Goal: Check status: Check status

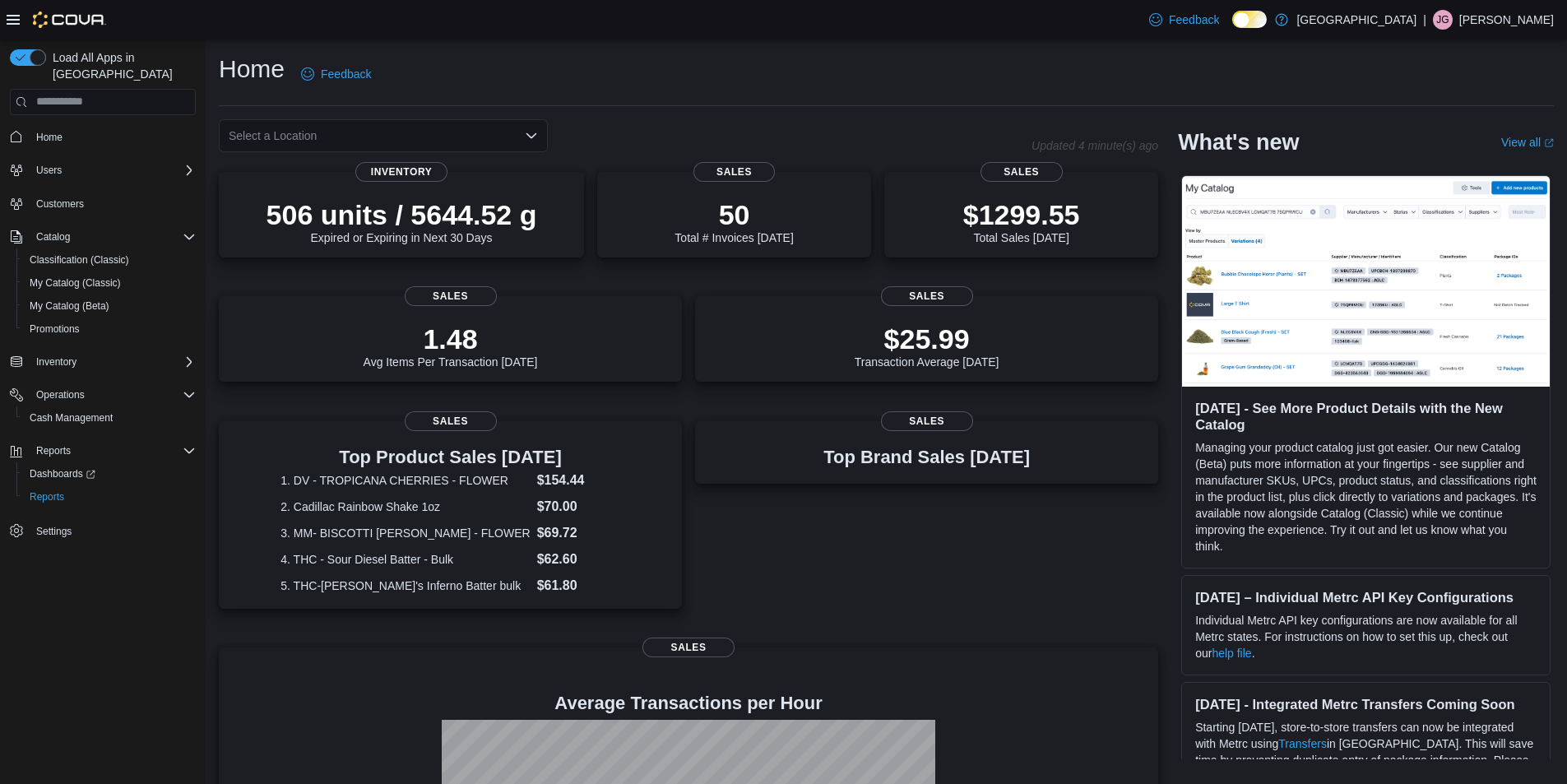
click at [529, 131] on icon "Open list of options" at bounding box center [532, 136] width 13 height 13
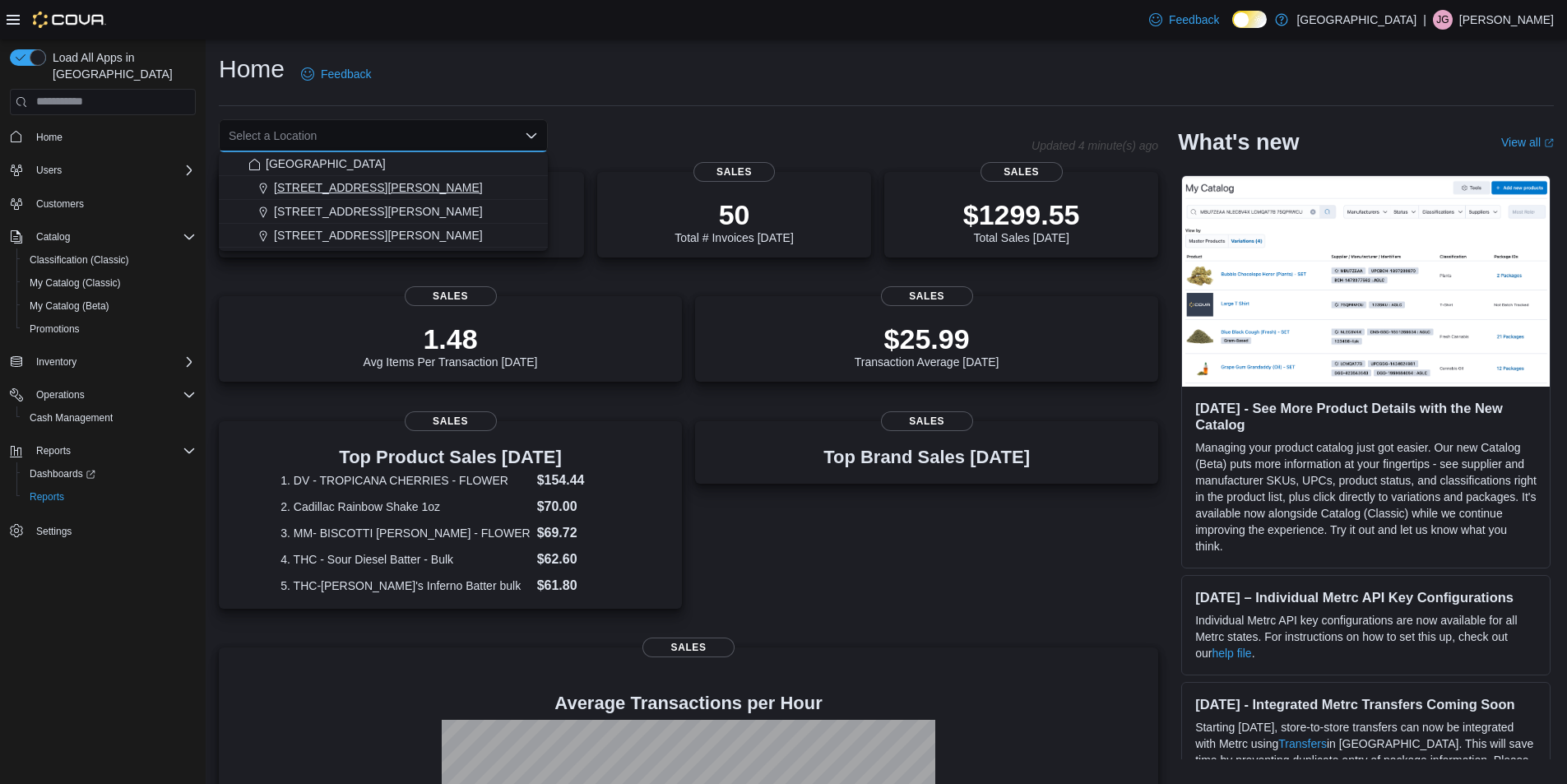
click at [359, 185] on span "[STREET_ADDRESS][PERSON_NAME]" at bounding box center [378, 187] width 209 height 16
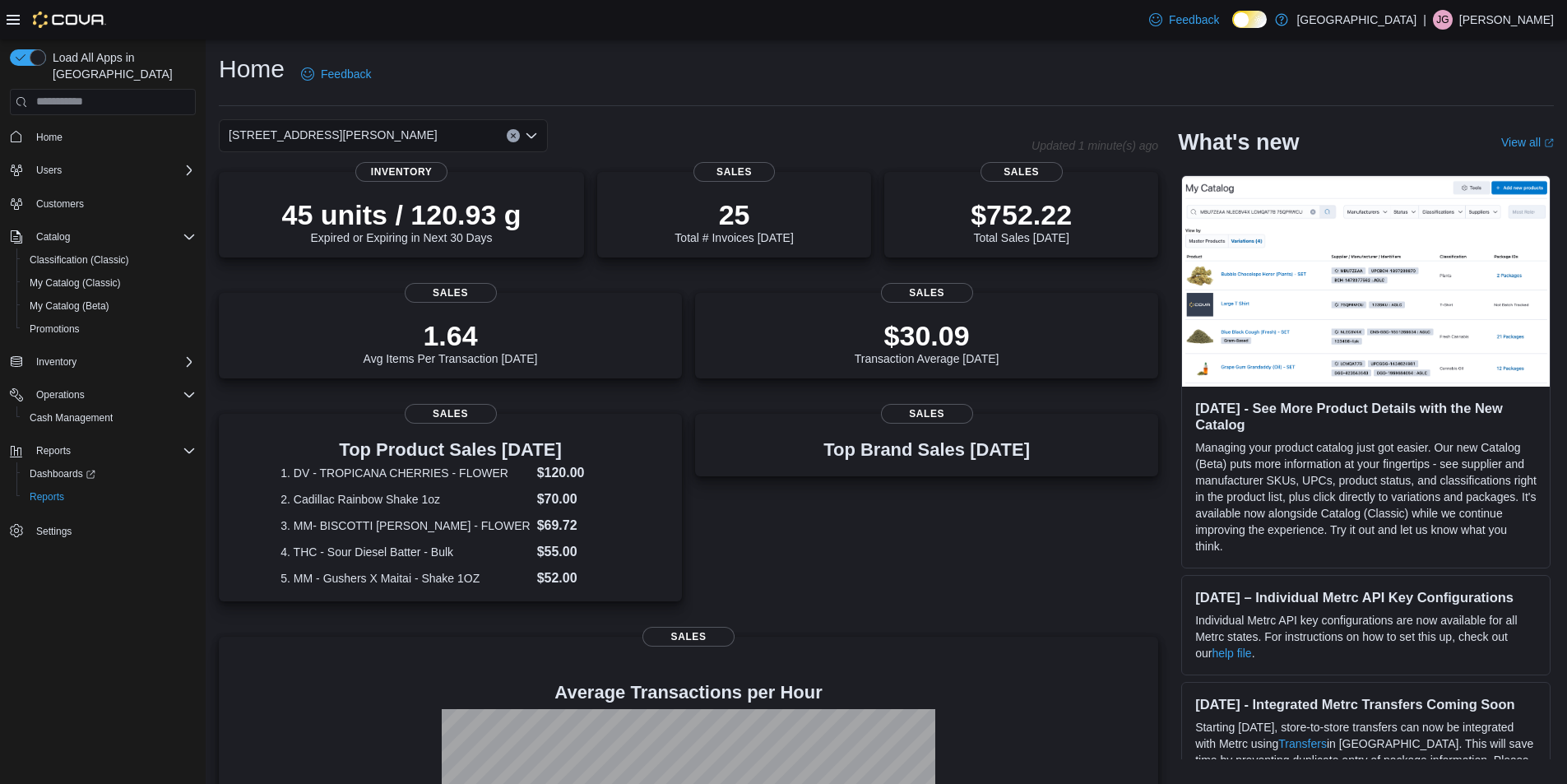
click at [530, 131] on icon "Open list of options" at bounding box center [532, 136] width 13 height 13
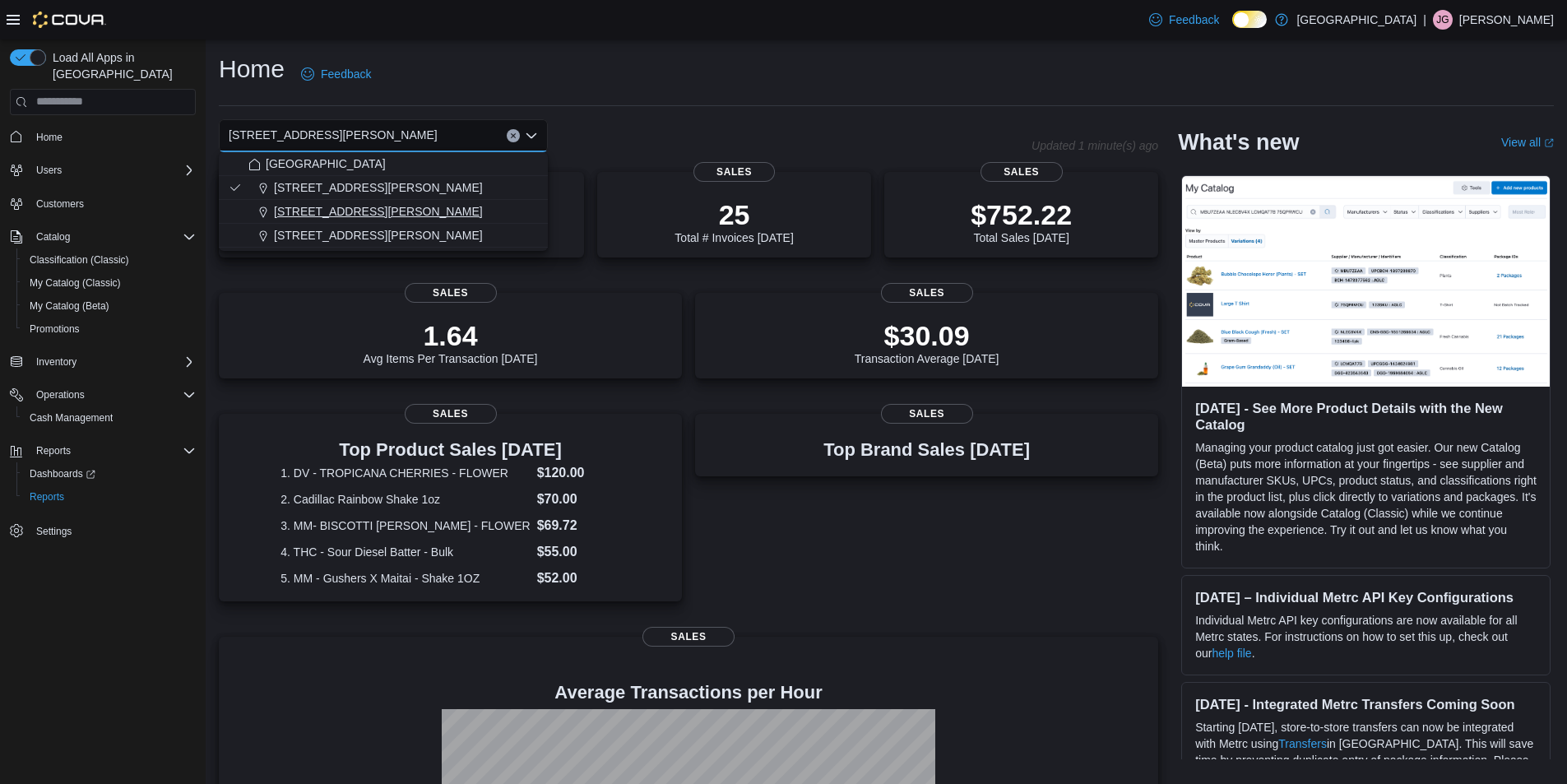
click at [322, 211] on span "[STREET_ADDRESS][PERSON_NAME]" at bounding box center [378, 211] width 209 height 16
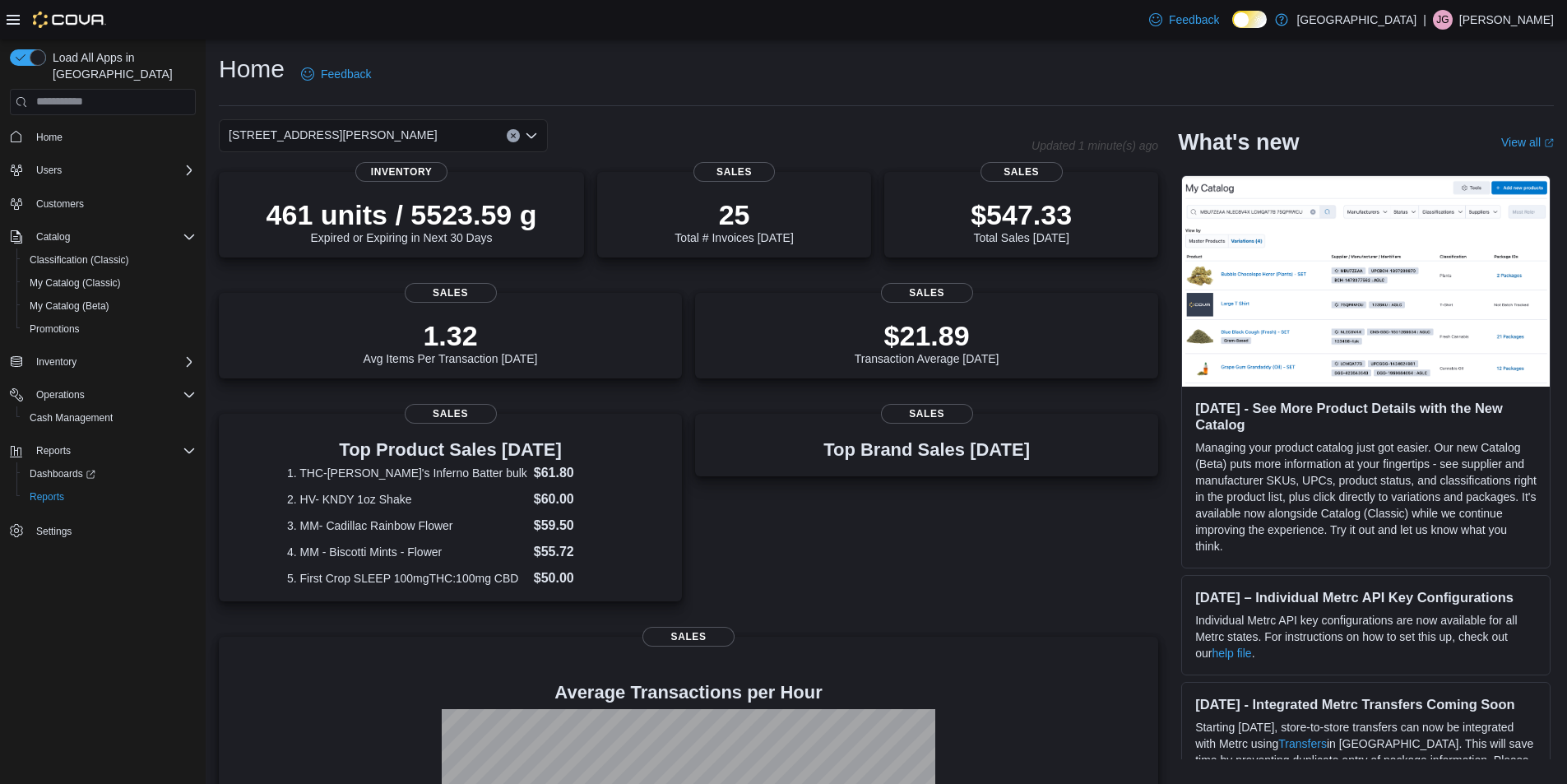
click at [518, 132] on button "Clear input" at bounding box center [514, 136] width 13 height 13
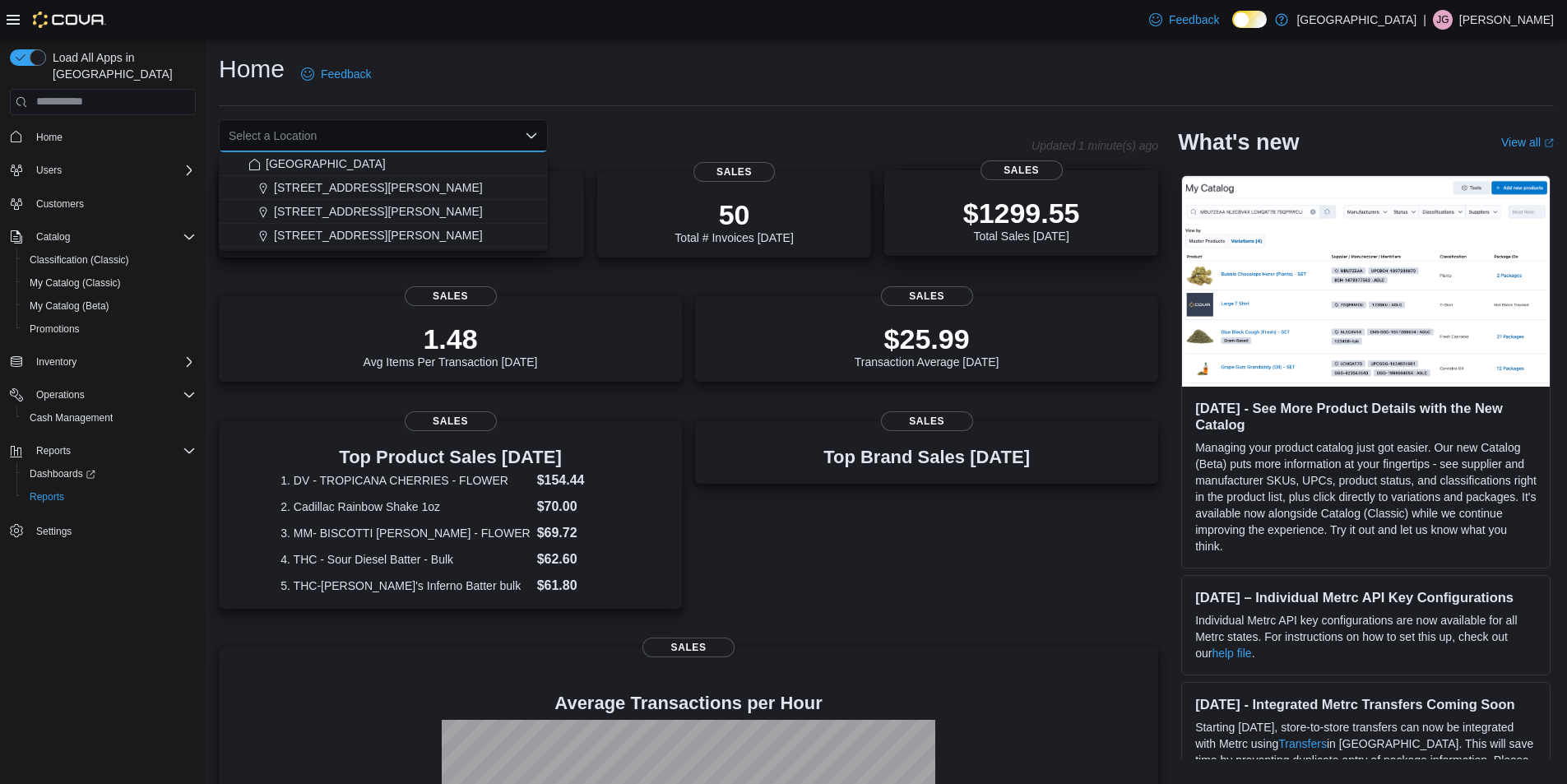
click at [1025, 226] on p "$1299.55" at bounding box center [1022, 213] width 117 height 33
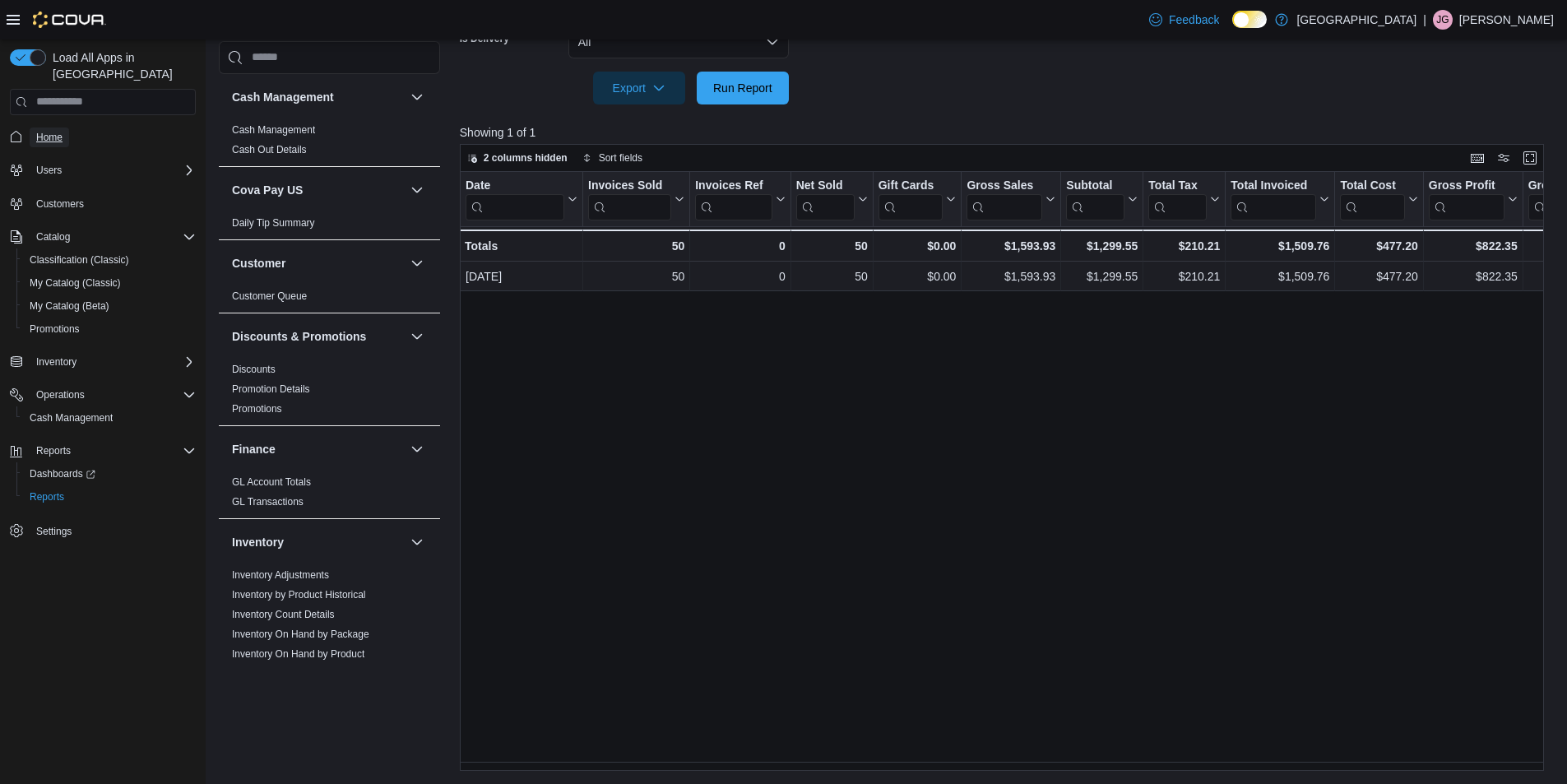
click at [50, 131] on span "Home" at bounding box center [49, 137] width 26 height 13
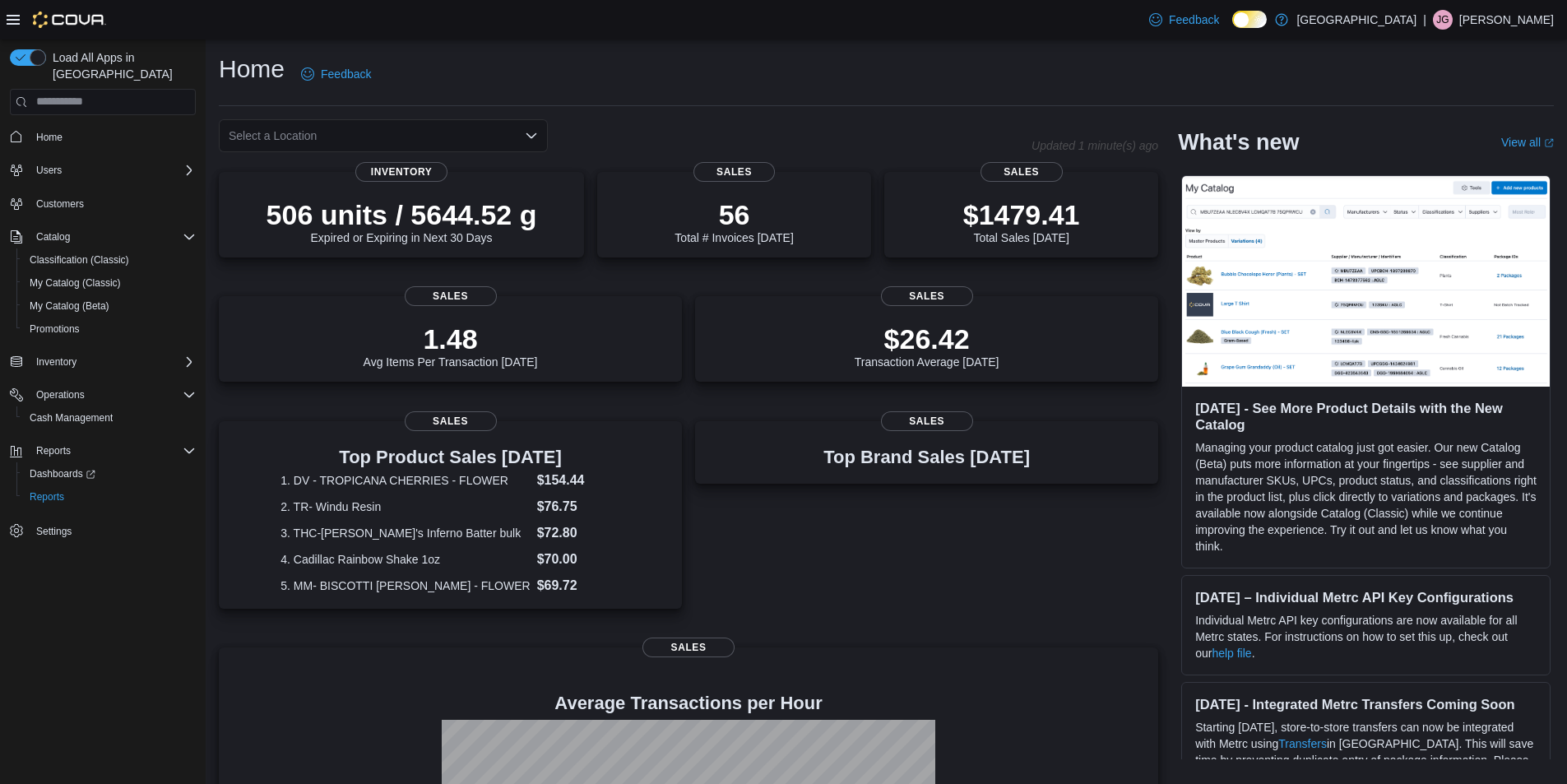
click at [528, 135] on icon "Open list of options" at bounding box center [531, 134] width 10 height 5
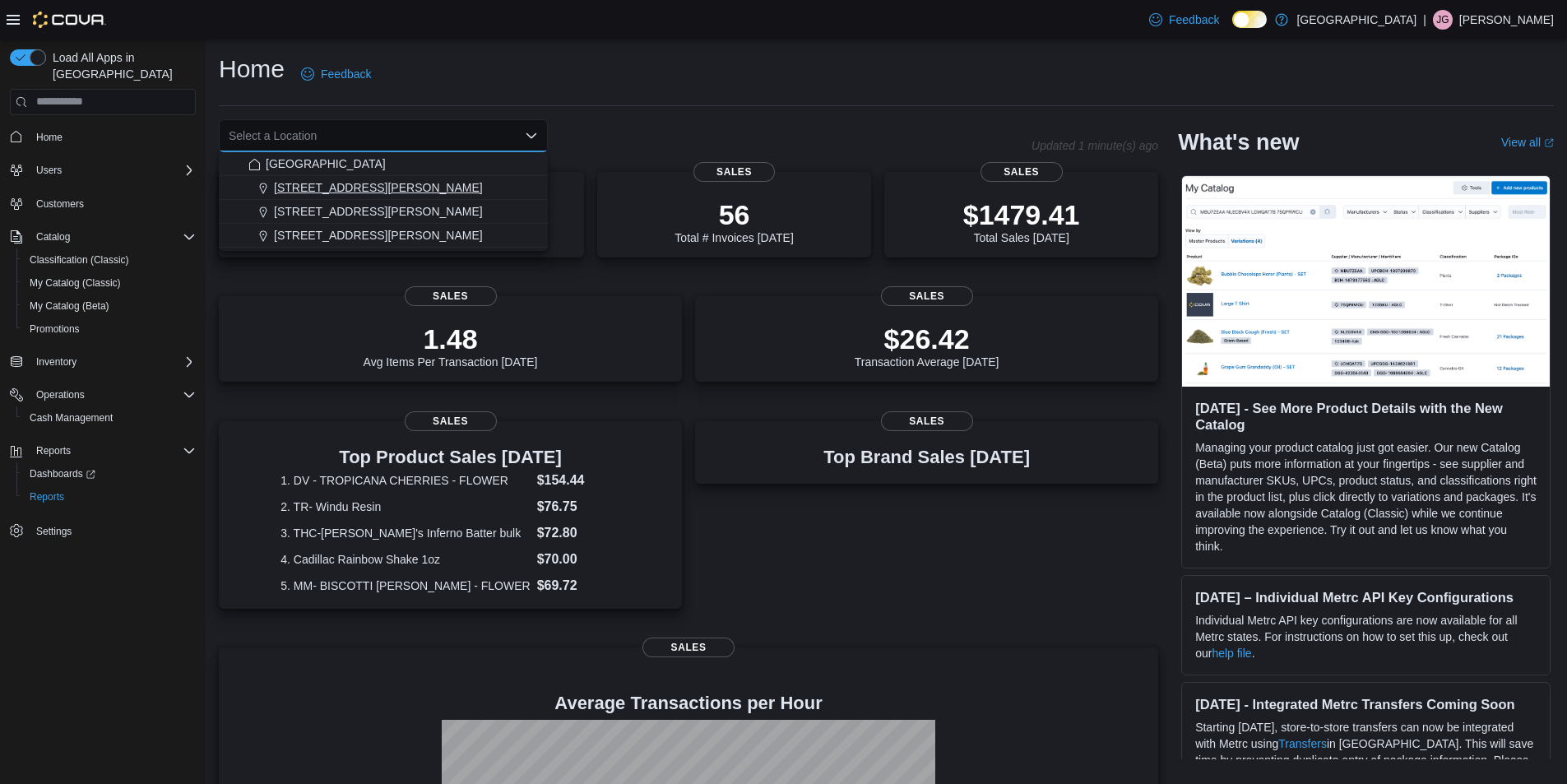
click at [347, 186] on span "[STREET_ADDRESS][PERSON_NAME]" at bounding box center [378, 187] width 209 height 16
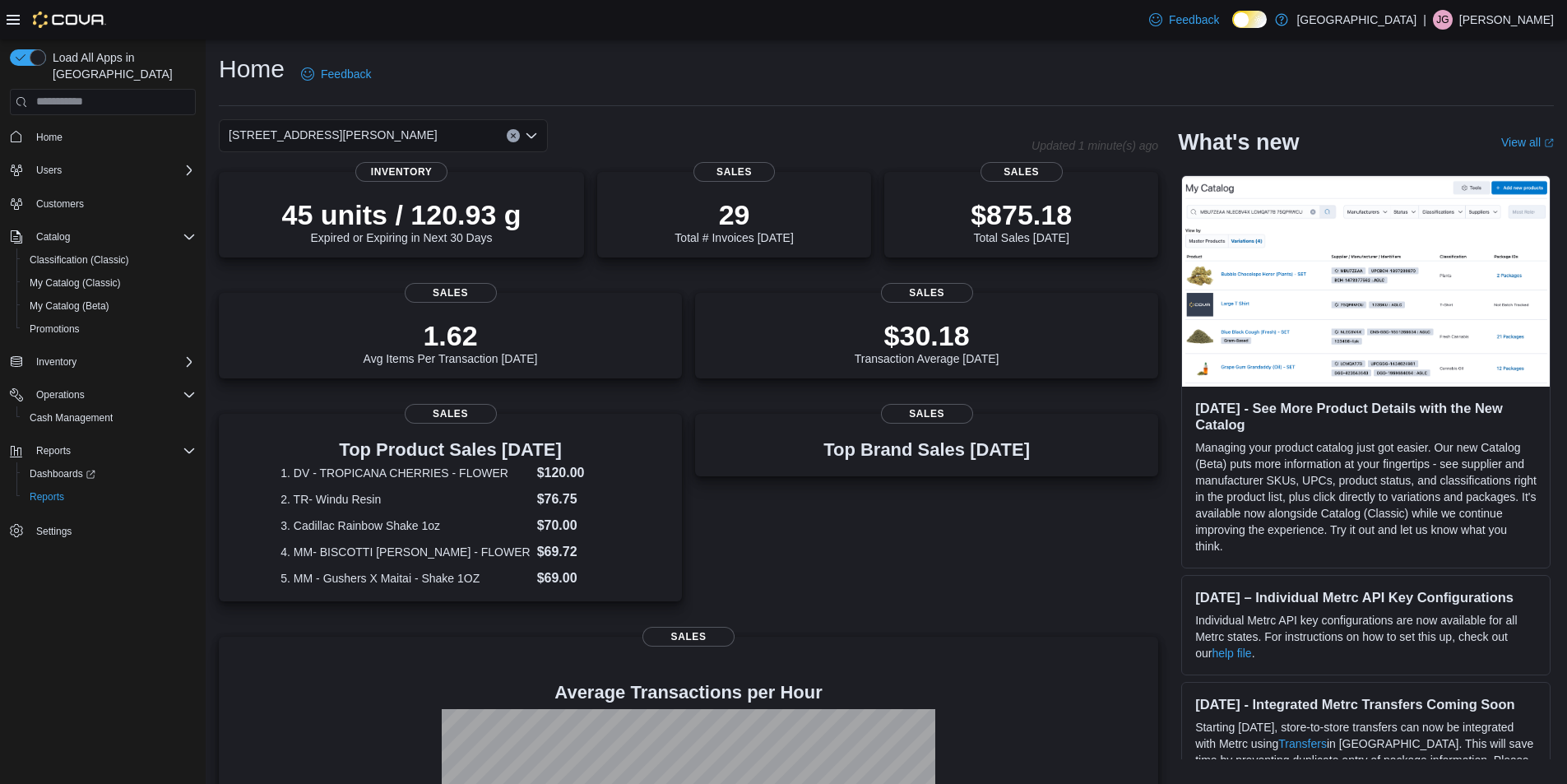
click at [518, 136] on button "Clear input" at bounding box center [514, 136] width 13 height 13
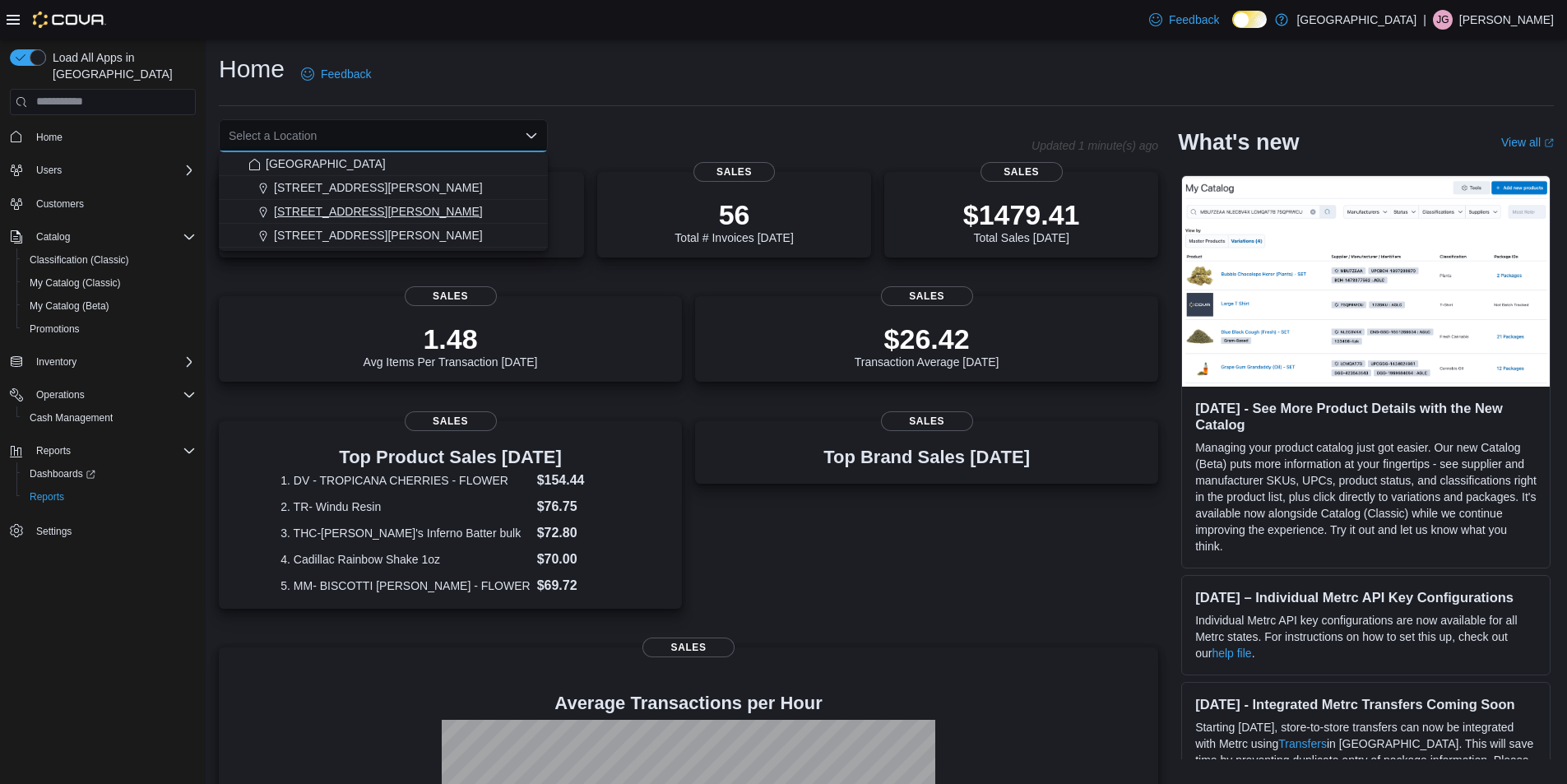
click at [335, 209] on span "[STREET_ADDRESS][PERSON_NAME]" at bounding box center [378, 211] width 209 height 16
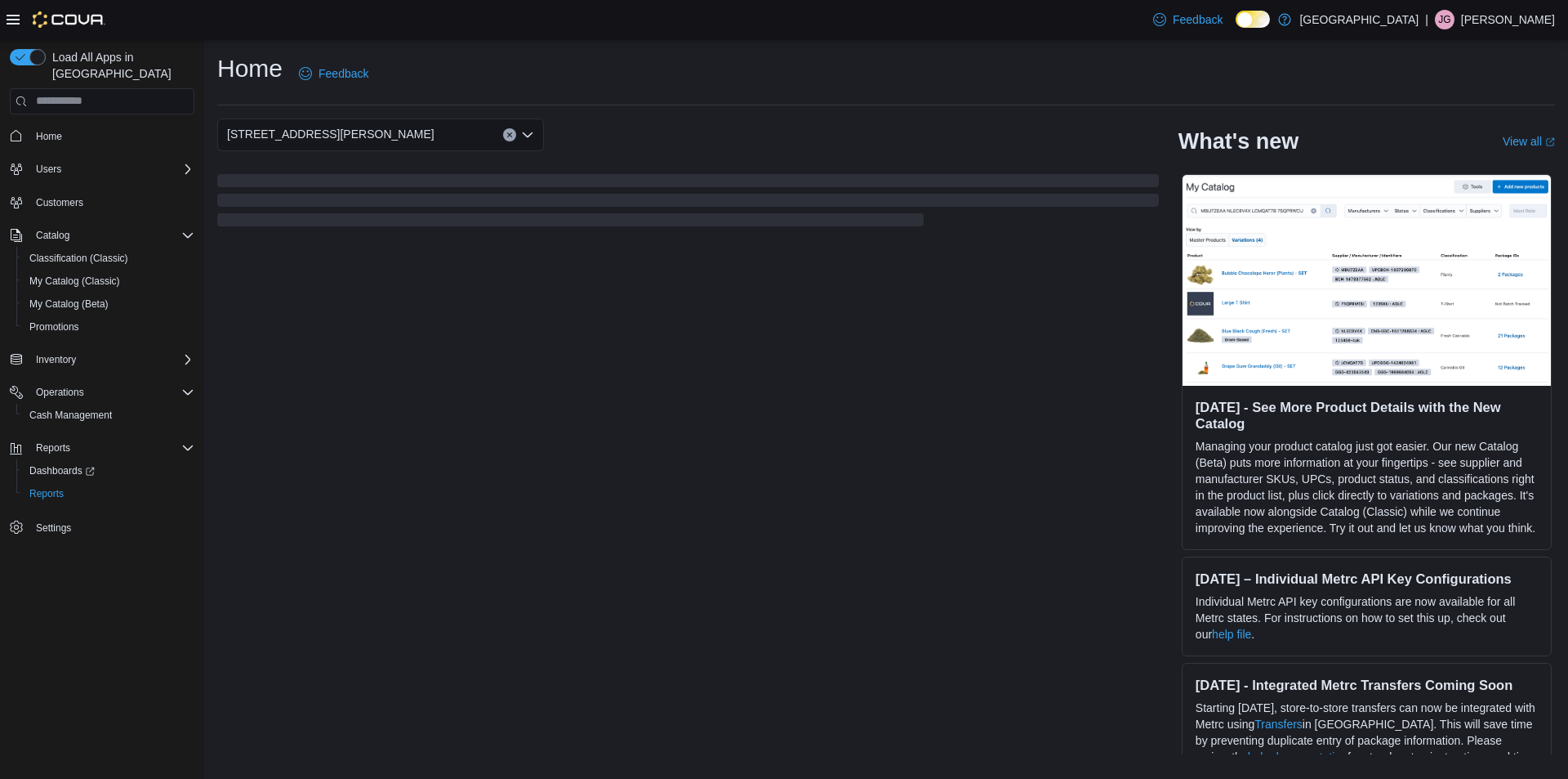
click at [740, 75] on div "Home Feedback" at bounding box center [886, 73] width 1337 height 43
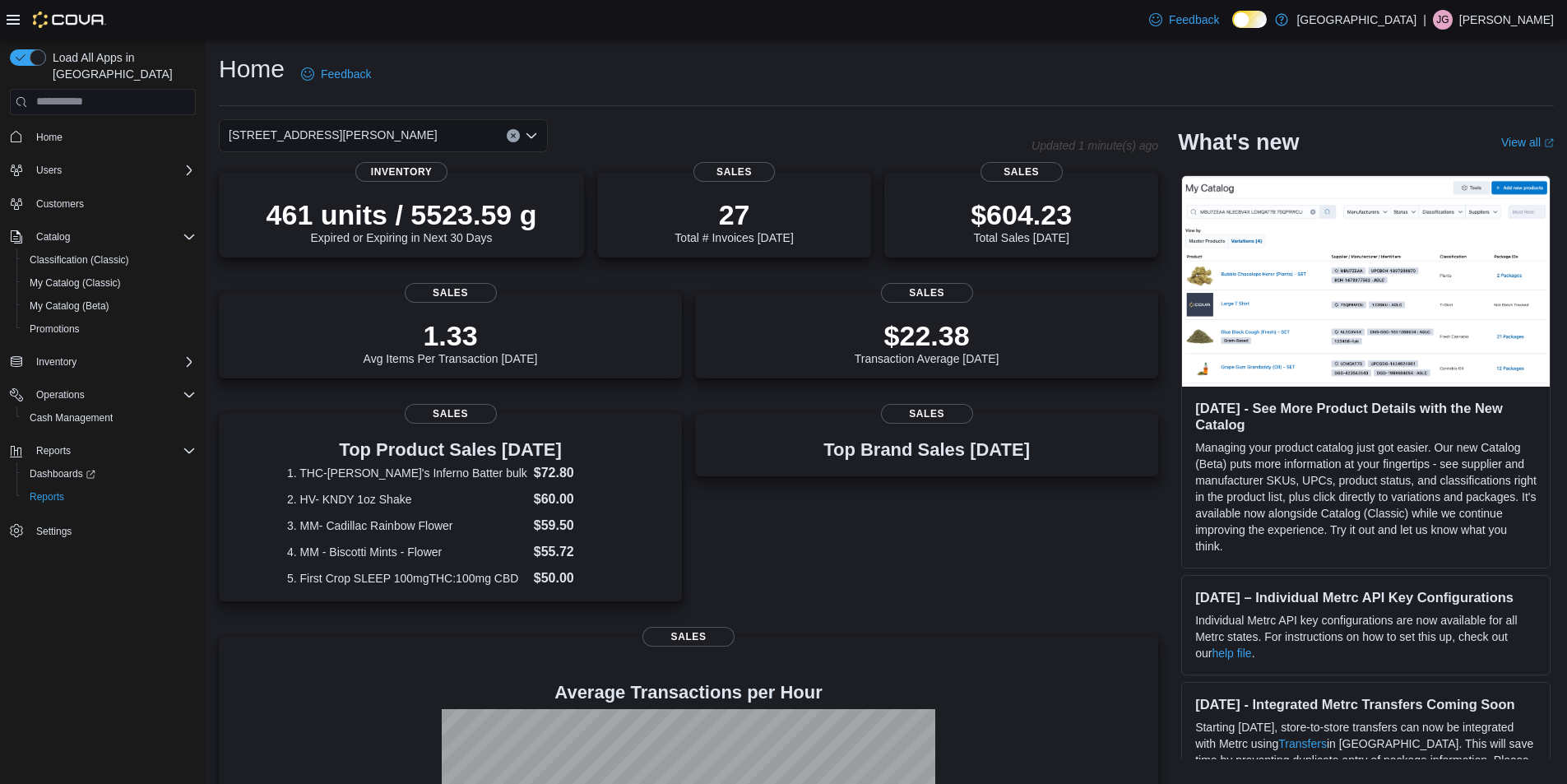
click at [531, 133] on icon "Open list of options" at bounding box center [532, 136] width 13 height 13
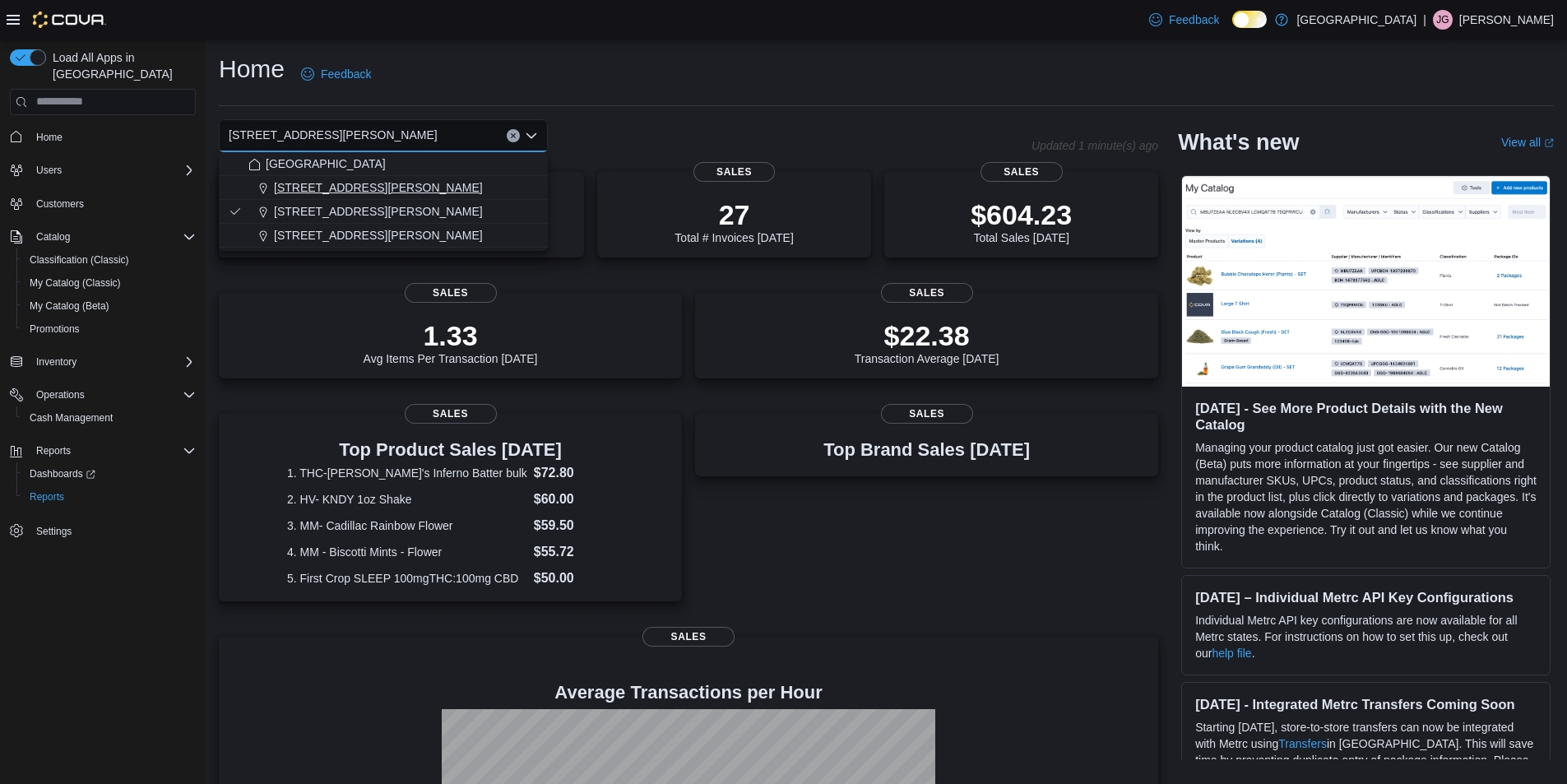
click at [346, 184] on span "[STREET_ADDRESS][PERSON_NAME]" at bounding box center [378, 187] width 209 height 16
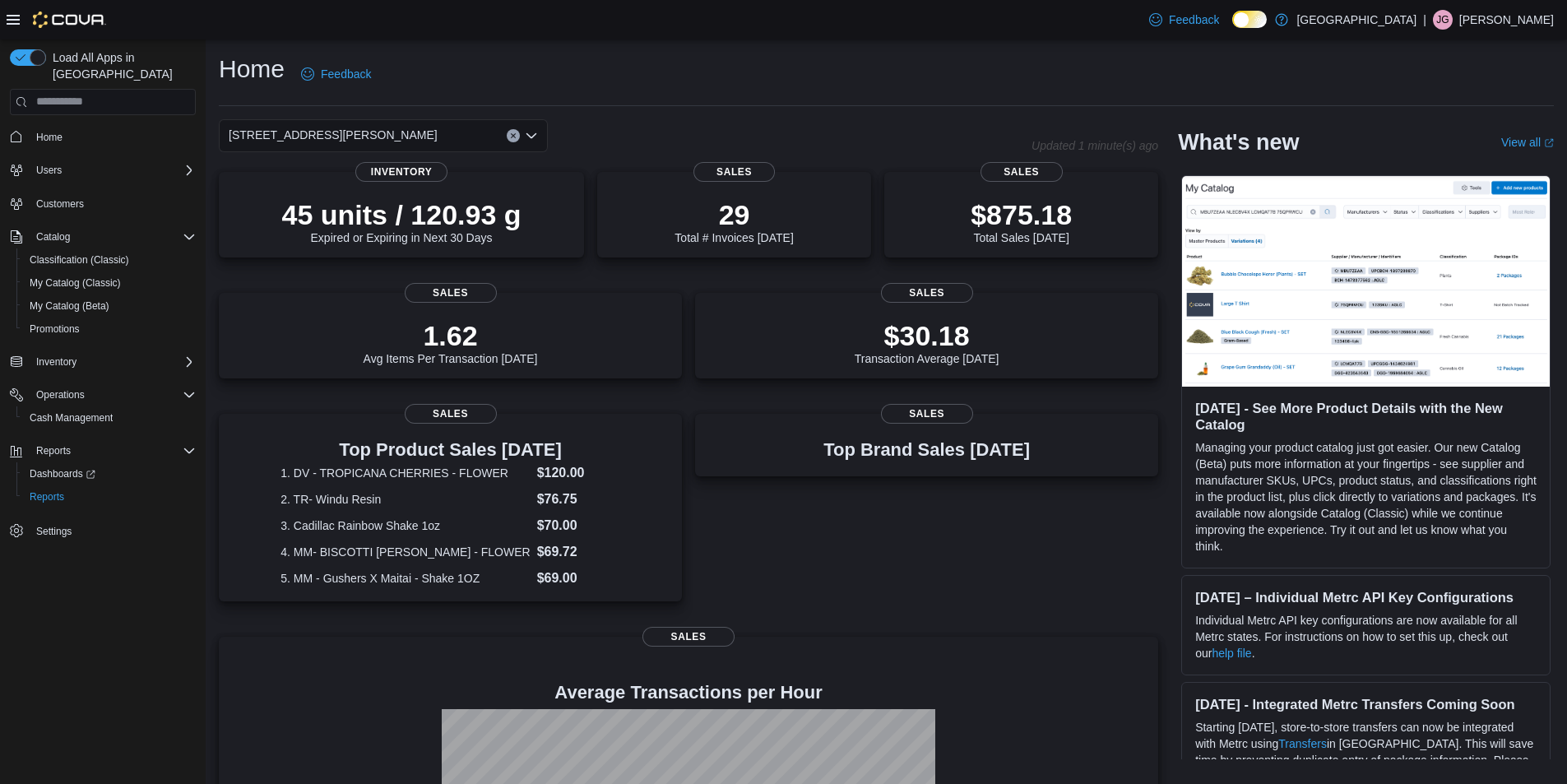
click at [512, 135] on icon "Clear input" at bounding box center [513, 135] width 7 height 7
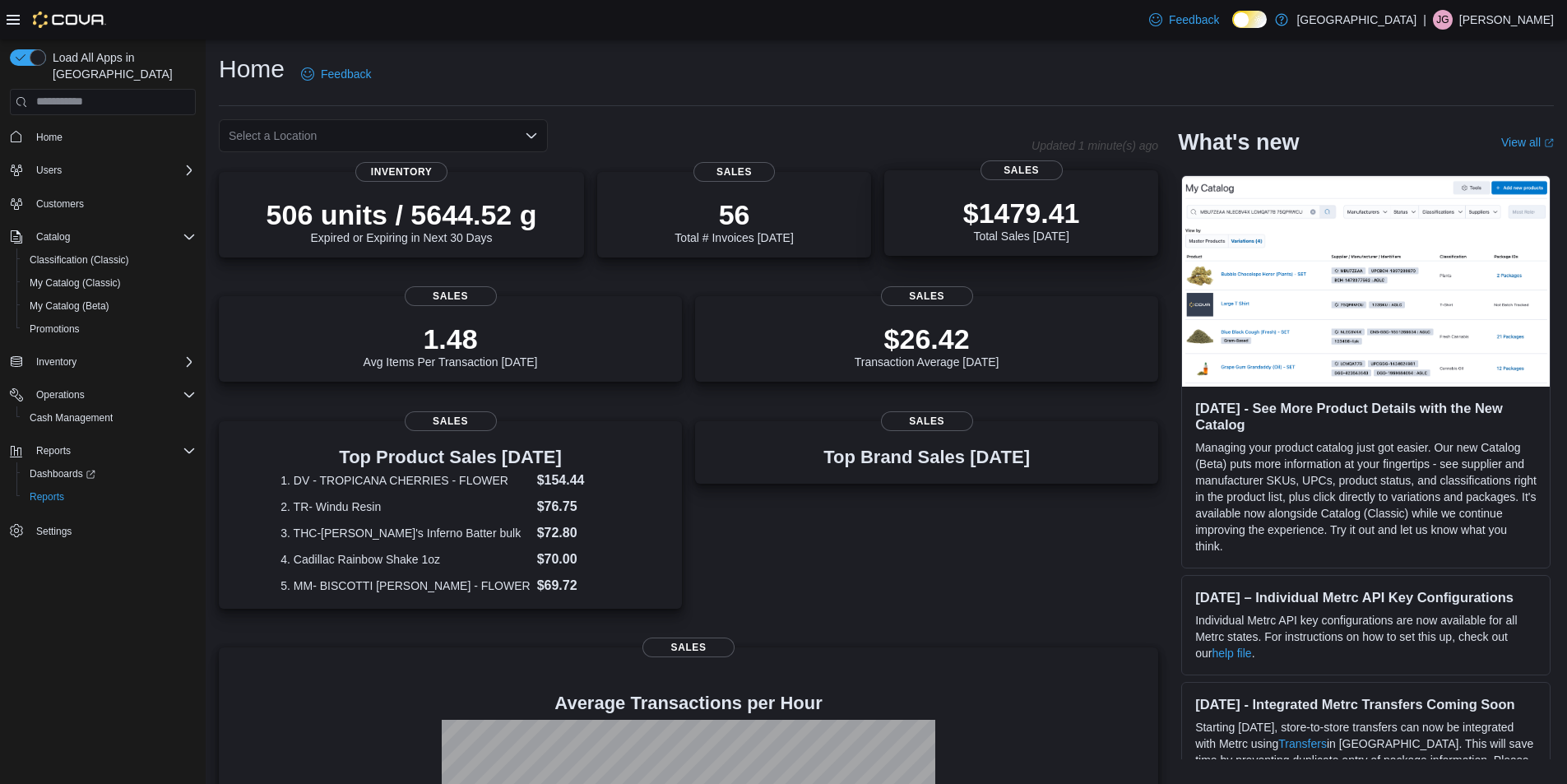
click at [1012, 209] on p "$1479.41" at bounding box center [1022, 213] width 117 height 33
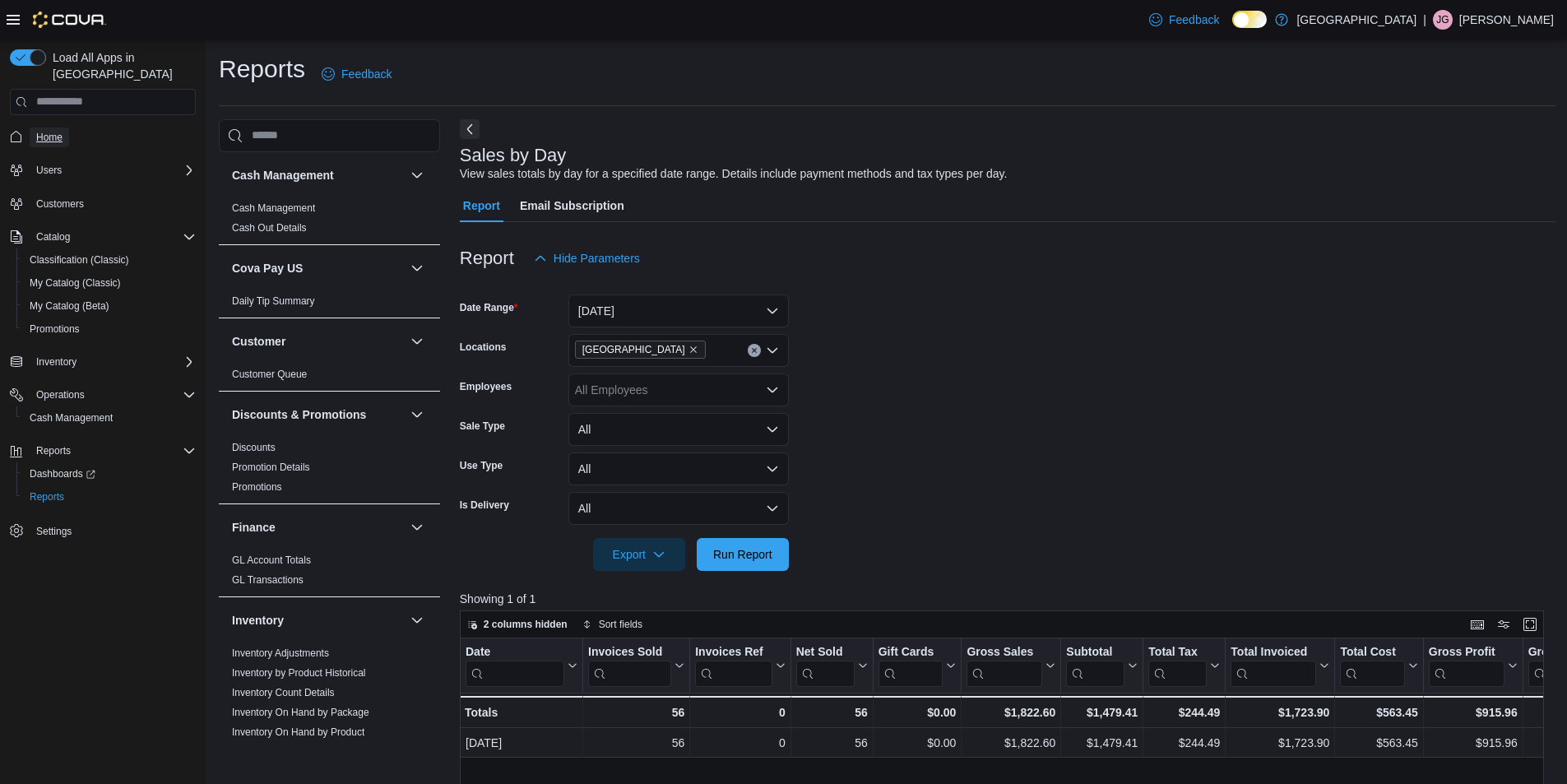
click at [31, 128] on link "Home" at bounding box center [49, 137] width 39 height 20
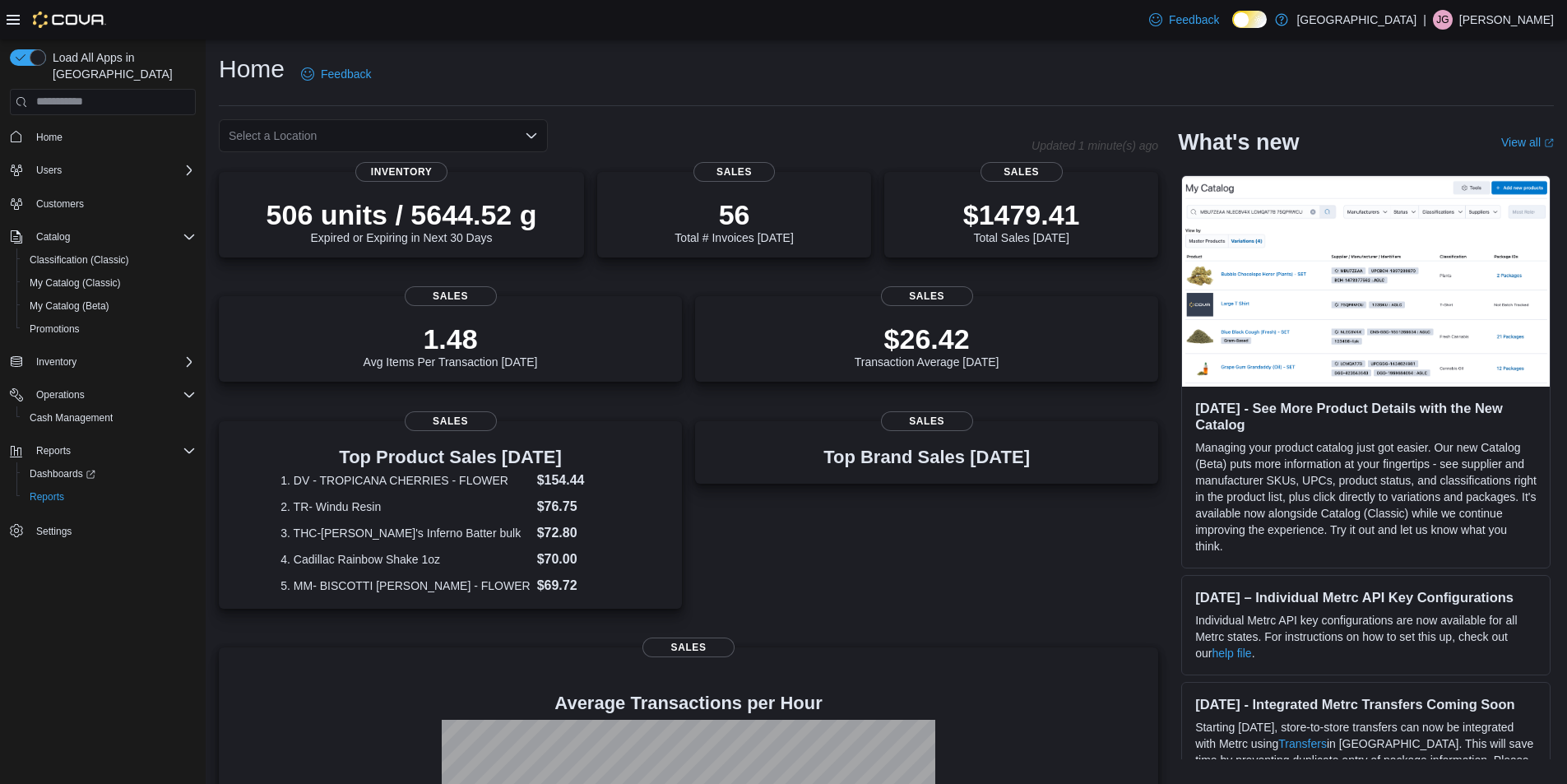
click at [519, 138] on div "Select a Location" at bounding box center [383, 135] width 329 height 33
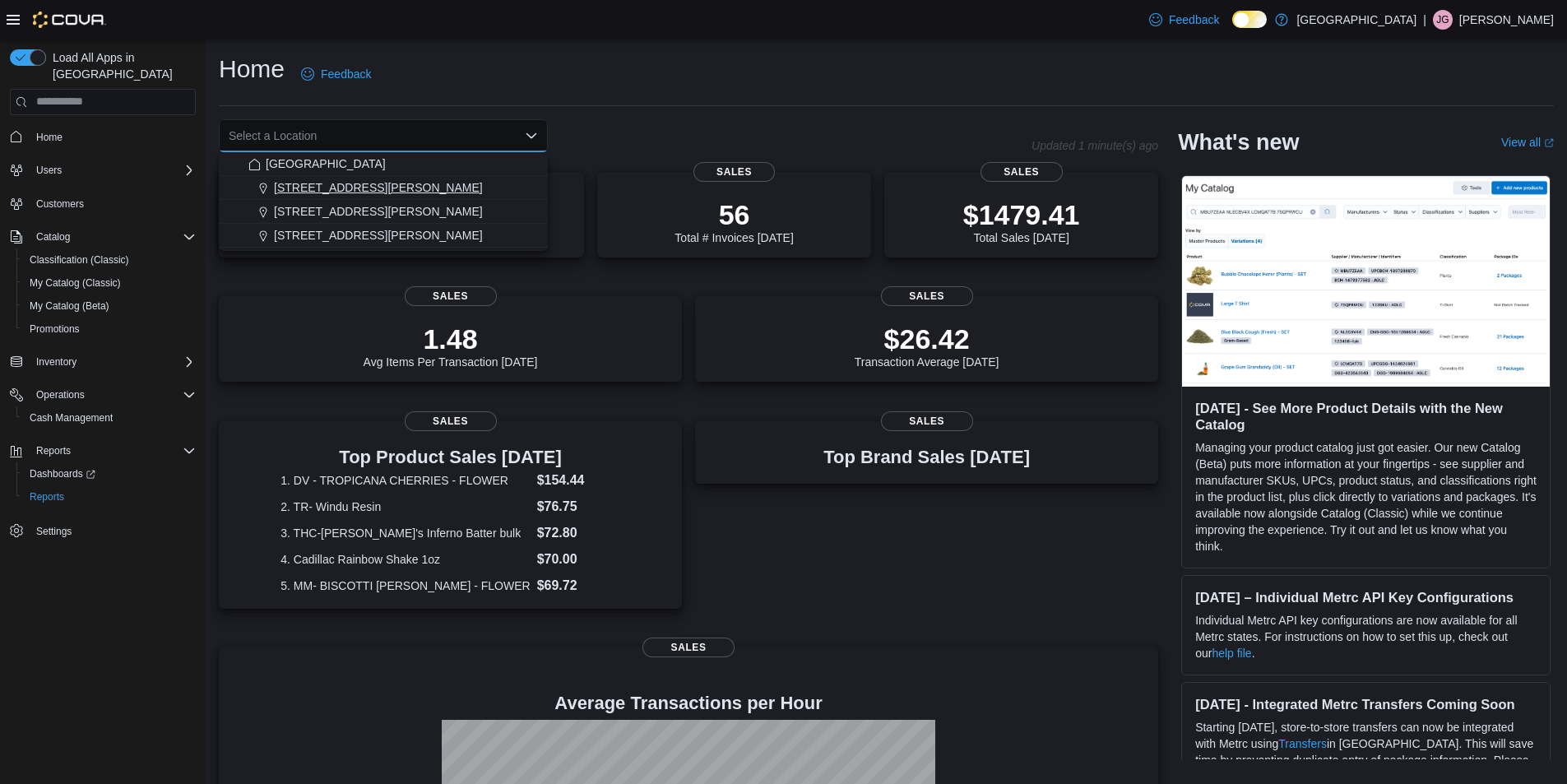
click at [312, 193] on span "[STREET_ADDRESS][PERSON_NAME]" at bounding box center [378, 187] width 209 height 16
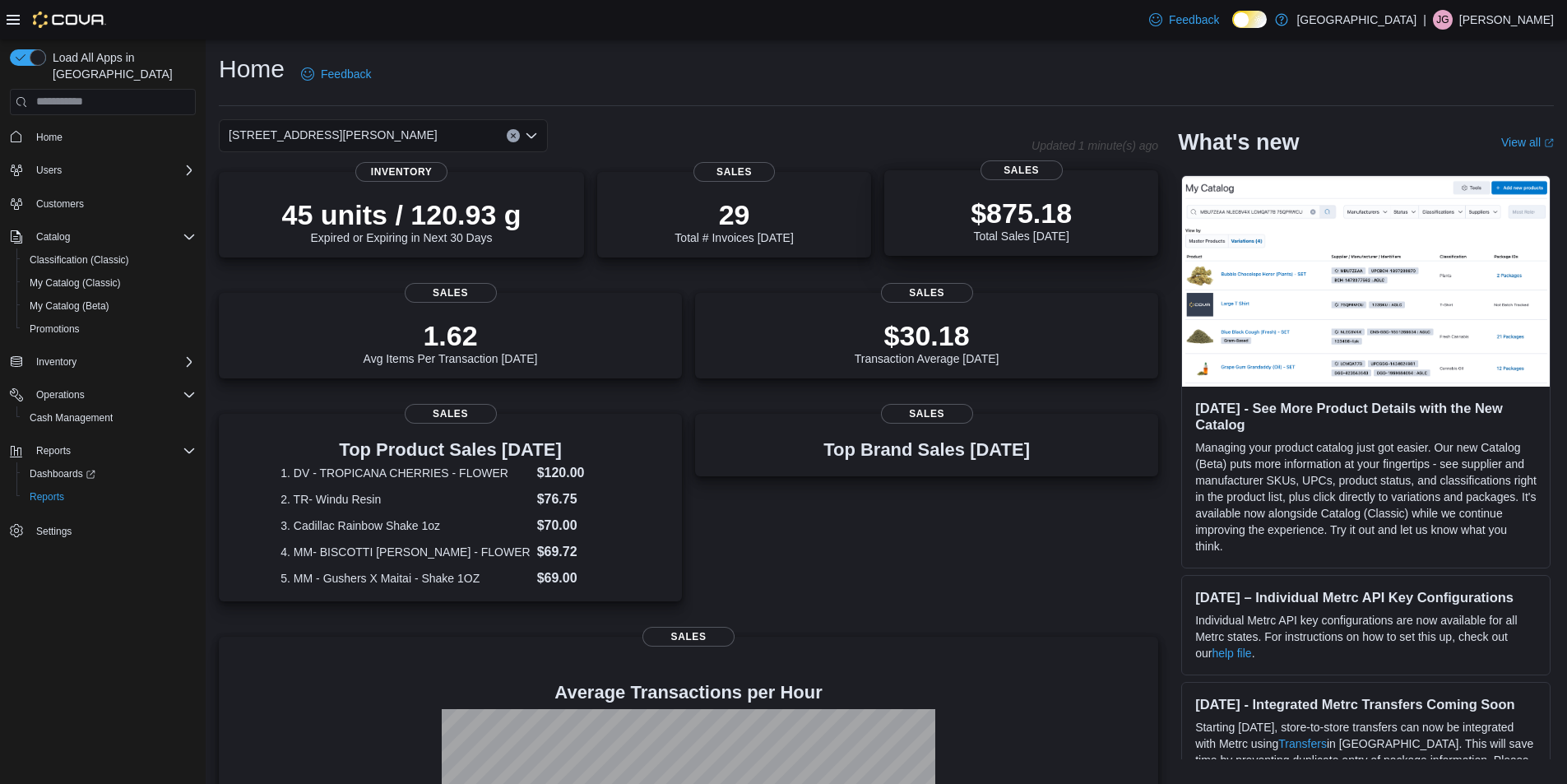
click at [1072, 231] on div "$875.18 Total Sales Today" at bounding box center [1021, 220] width 101 height 46
